Goal: Information Seeking & Learning: Learn about a topic

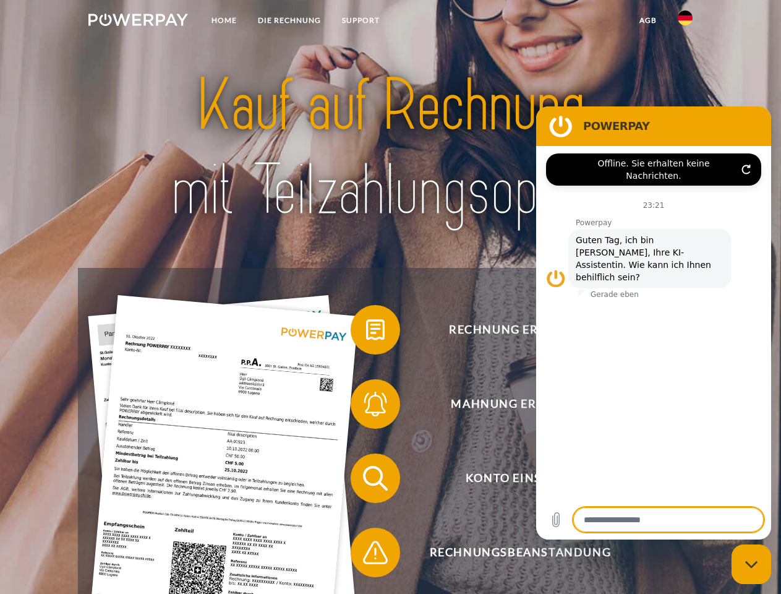
click at [138, 22] on img at bounding box center [138, 20] width 100 height 12
click at [685, 22] on img at bounding box center [685, 18] width 15 height 15
click at [647, 20] on link "agb" at bounding box center [648, 20] width 38 height 22
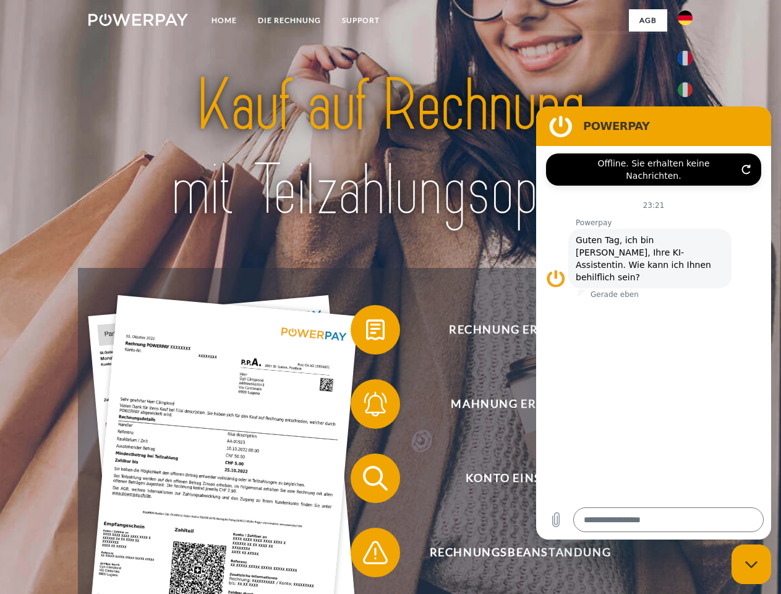
click at [366, 332] on span at bounding box center [357, 330] width 62 height 62
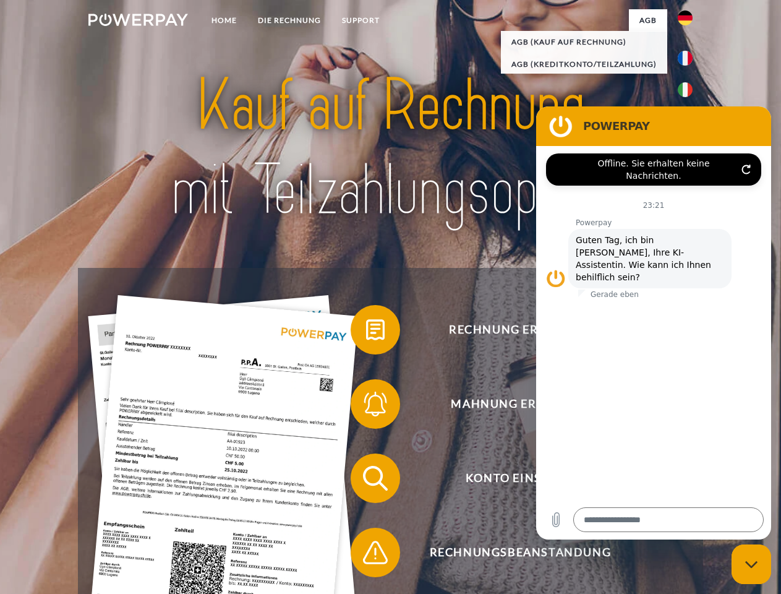
click at [366, 406] on span at bounding box center [357, 404] width 62 height 62
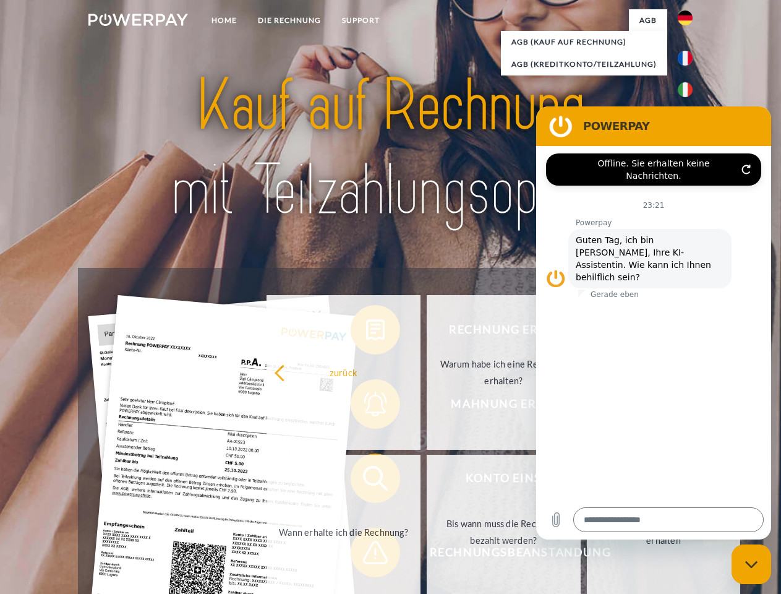
click at [427, 480] on link "Bis wann muss die Rechnung bezahlt werden?" at bounding box center [504, 531] width 154 height 155
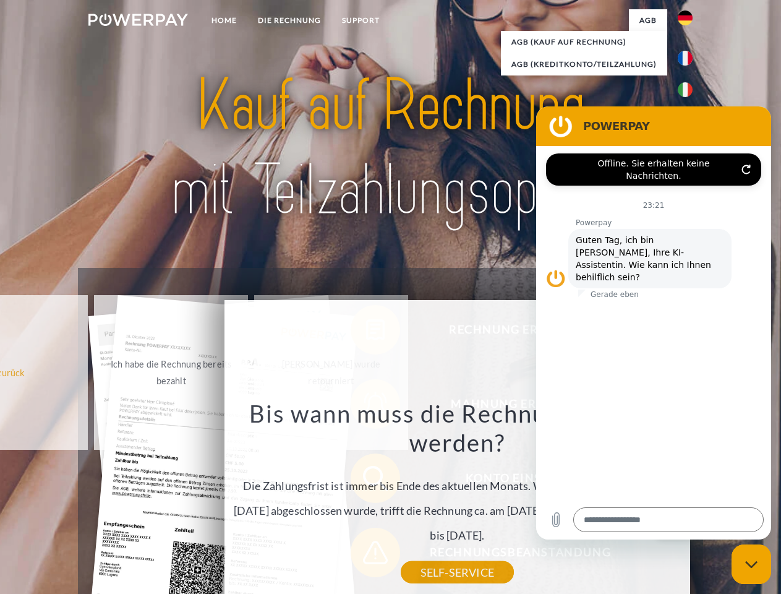
click at [366, 555] on div "Rechnung erhalten? Mahnung erhalten? Konto einsehen" at bounding box center [390, 515] width 625 height 495
click at [751, 564] on icon "Messaging-Fenster schließen" at bounding box center [751, 564] width 13 height 8
type textarea "*"
